Goal: Transaction & Acquisition: Purchase product/service

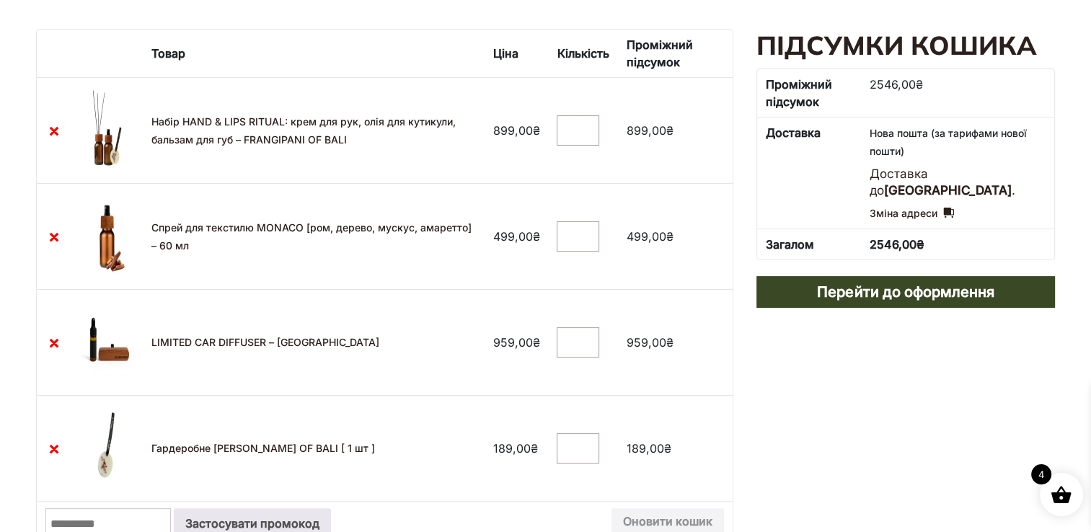
scroll to position [260, 0]
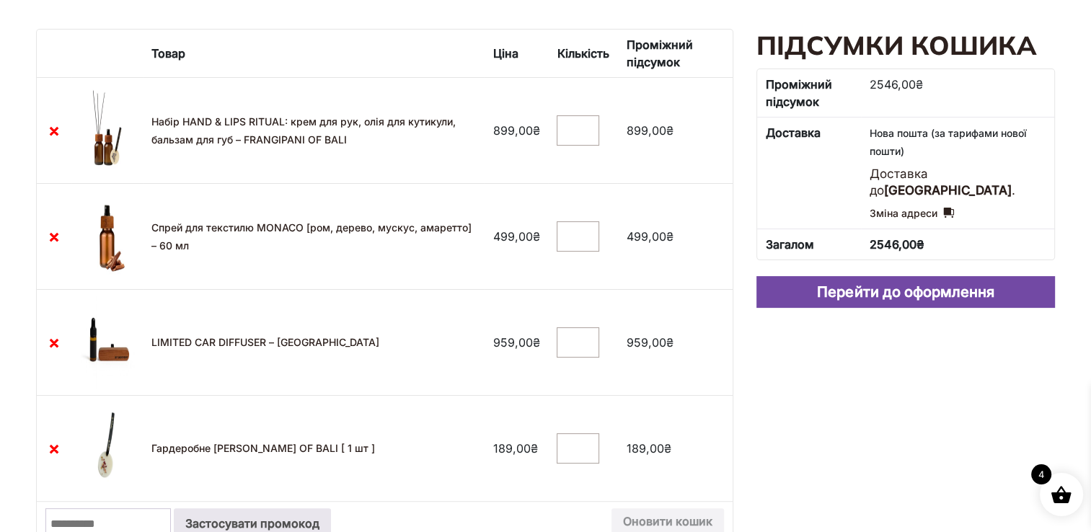
click at [795, 288] on link "Перейти до оформлення" at bounding box center [906, 292] width 299 height 32
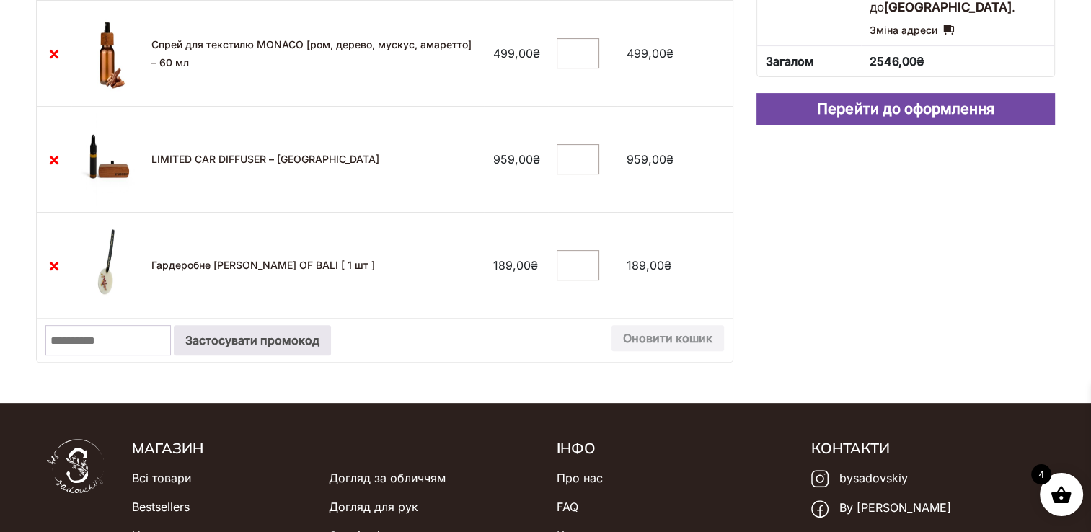
scroll to position [444, 0]
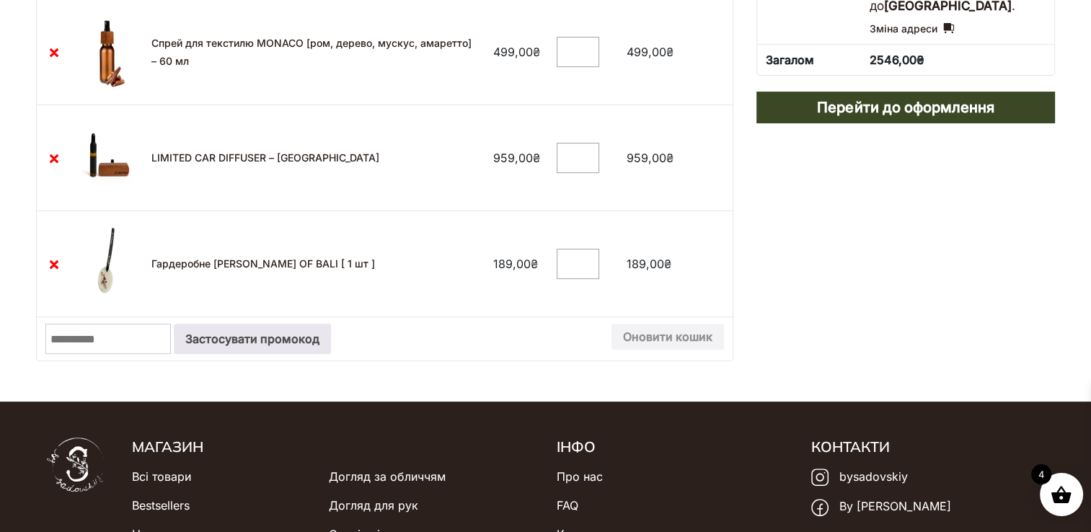
click at [110, 342] on input "Промокод:" at bounding box center [107, 339] width 125 height 30
type input "**********"
click at [263, 327] on button "Застосувати промокод" at bounding box center [252, 339] width 157 height 30
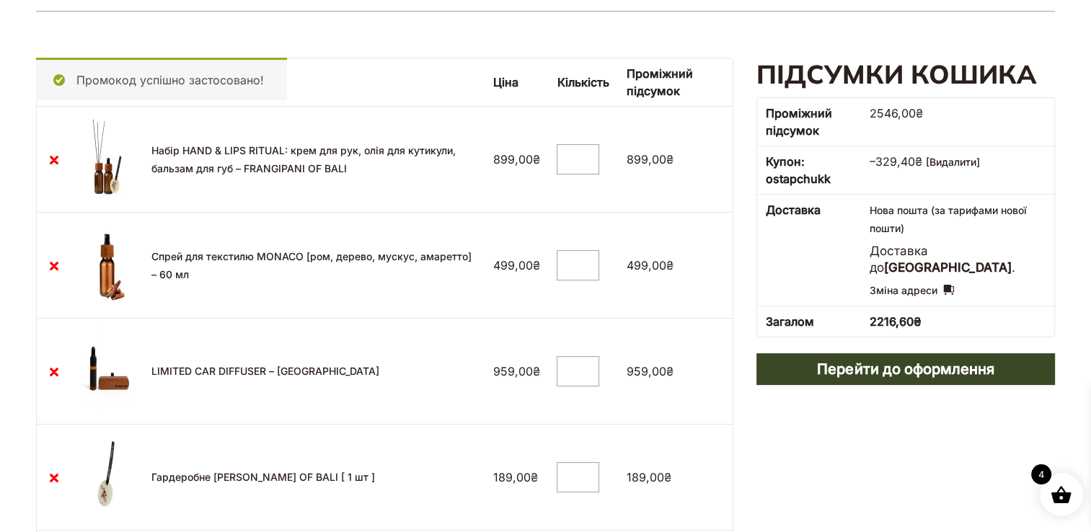
scroll to position [224, 0]
